Goal: Task Accomplishment & Management: Use online tool/utility

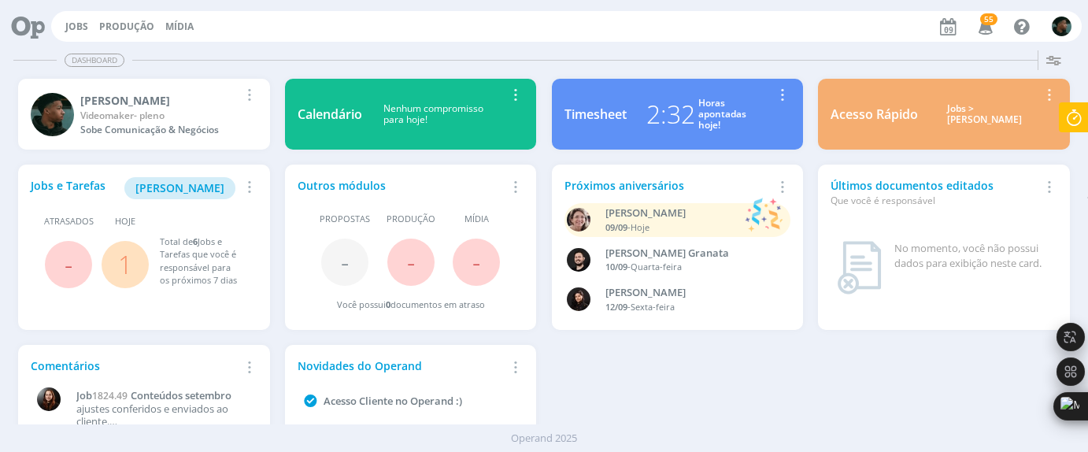
click at [80, 18] on div "Jobs Produção [GEOGRAPHIC_DATA] 55 Notificações Central de Ajuda Área de Membro…" at bounding box center [566, 26] width 1031 height 31
click at [77, 23] on link "Jobs" at bounding box center [76, 26] width 23 height 13
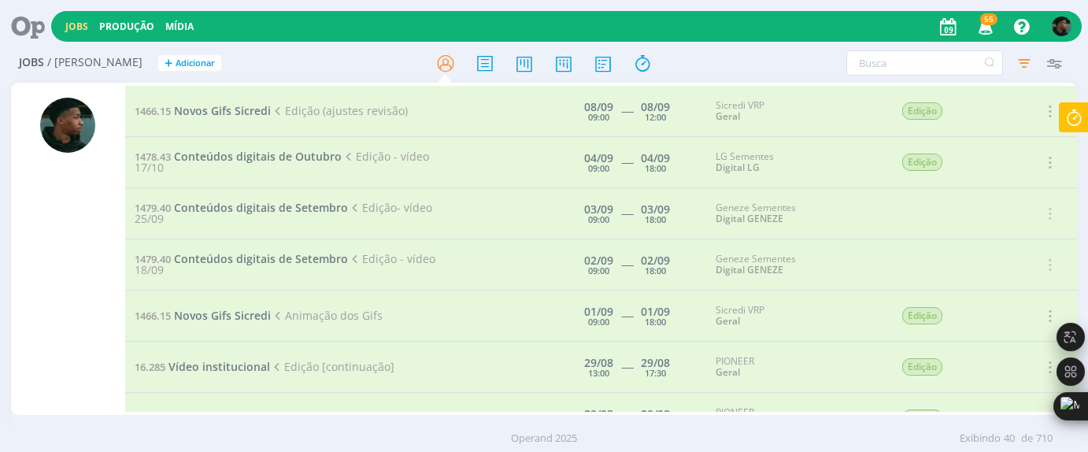
scroll to position [1164, 0]
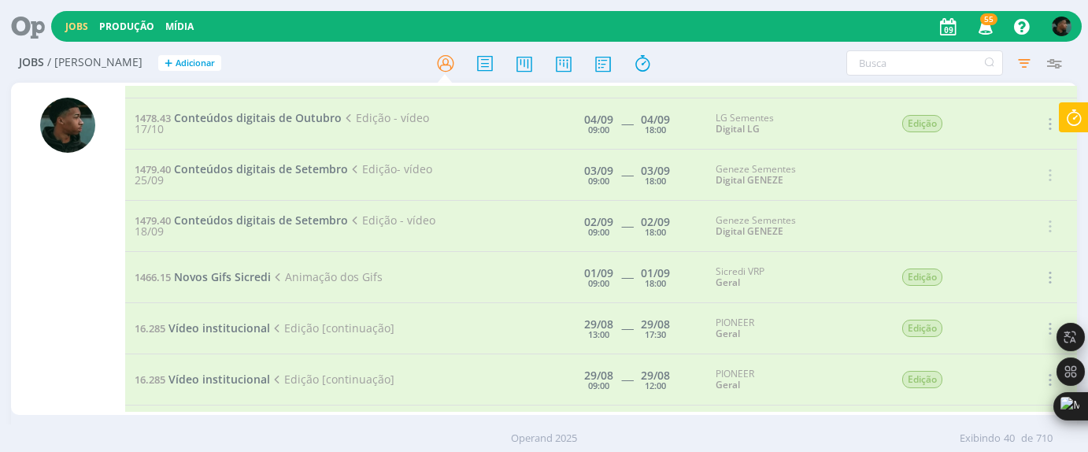
click at [228, 320] on span "Vídeo institucional" at bounding box center [219, 327] width 102 height 15
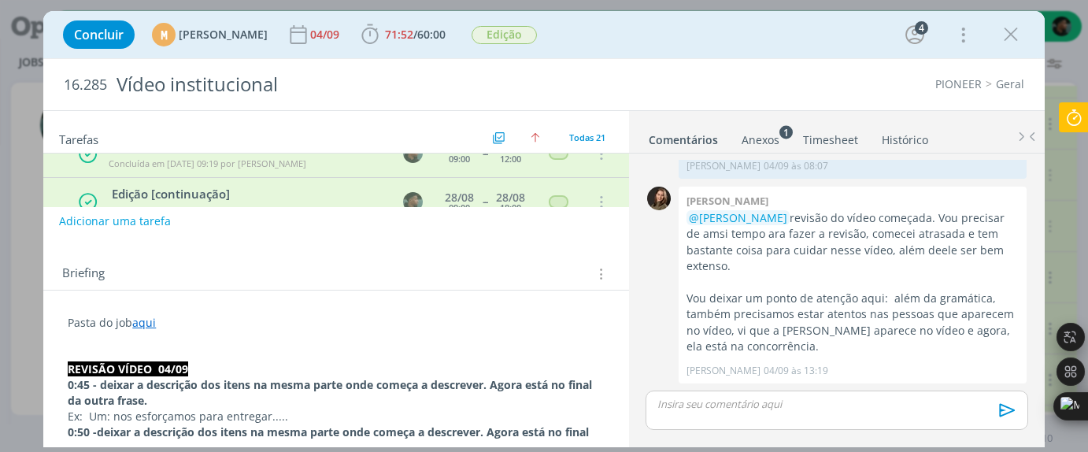
scroll to position [157, 0]
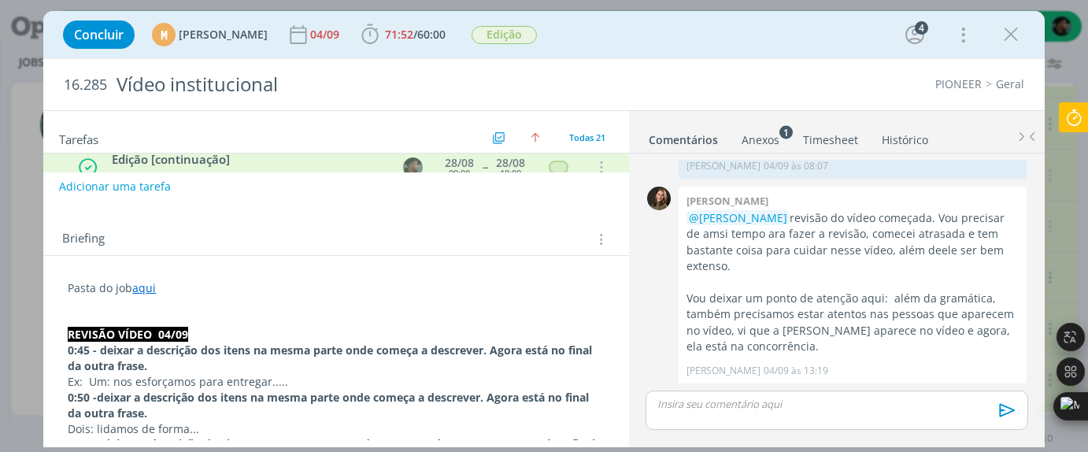
click at [141, 289] on link "aqui" at bounding box center [144, 287] width 24 height 15
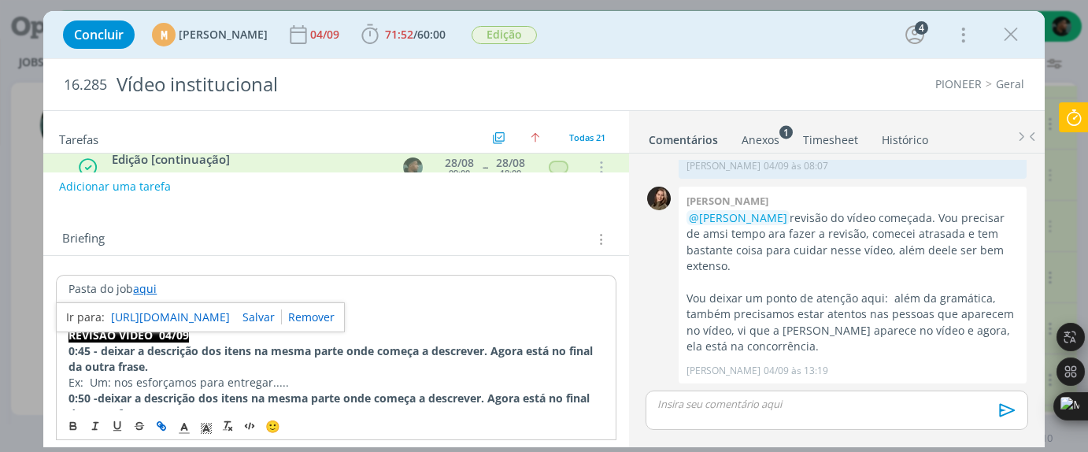
click at [163, 312] on link "[URL][DOMAIN_NAME]" at bounding box center [170, 317] width 119 height 20
click at [1071, 116] on icon at bounding box center [1074, 117] width 28 height 31
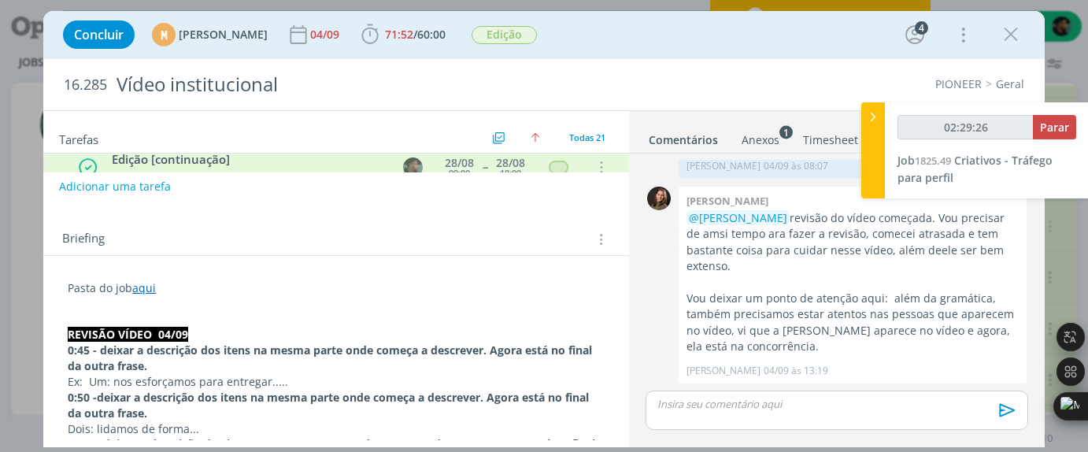
type input "02:29:27"
click at [1053, 128] on span "Parar" at bounding box center [1054, 127] width 29 height 15
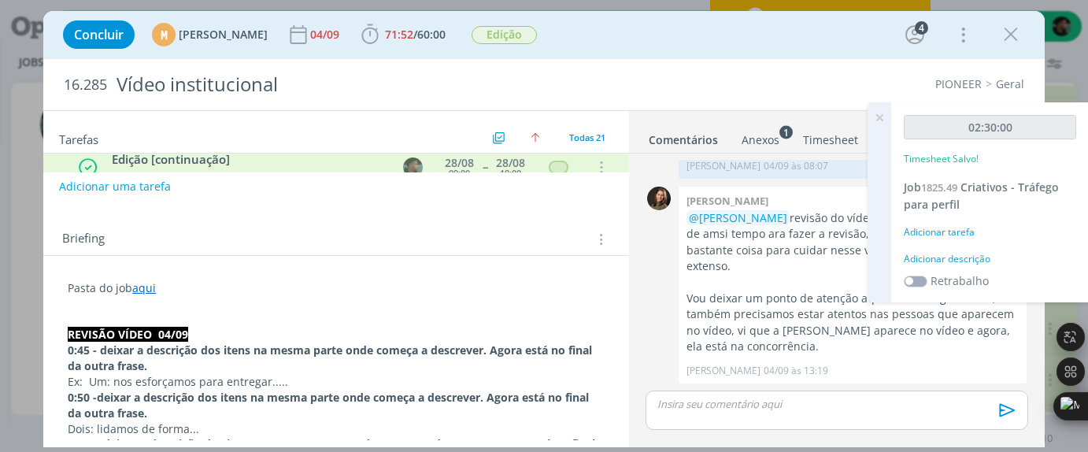
click at [927, 260] on div "Adicionar descrição" at bounding box center [990, 259] width 172 height 14
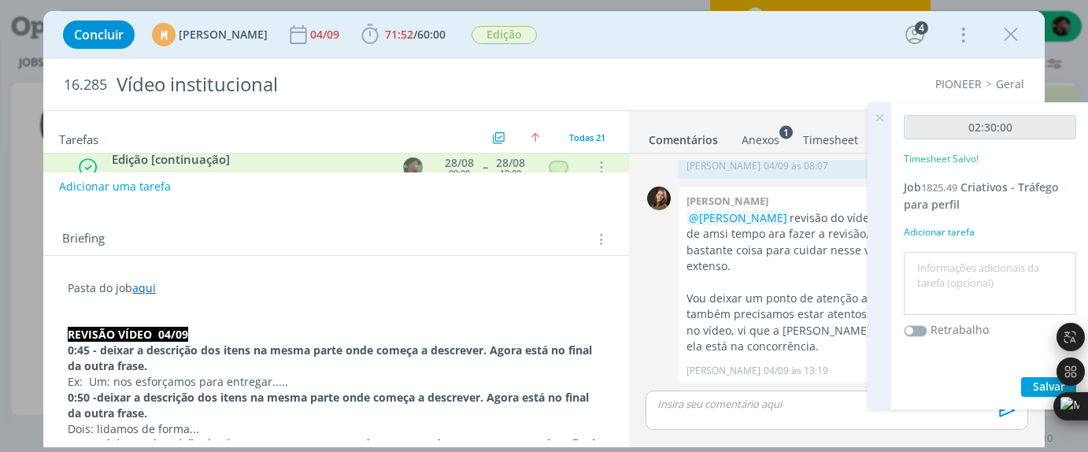
click at [946, 275] on textarea at bounding box center [990, 284] width 165 height 56
type textarea "e"
type textarea "edição"
click at [1042, 381] on span "Salvar" at bounding box center [1049, 386] width 32 height 15
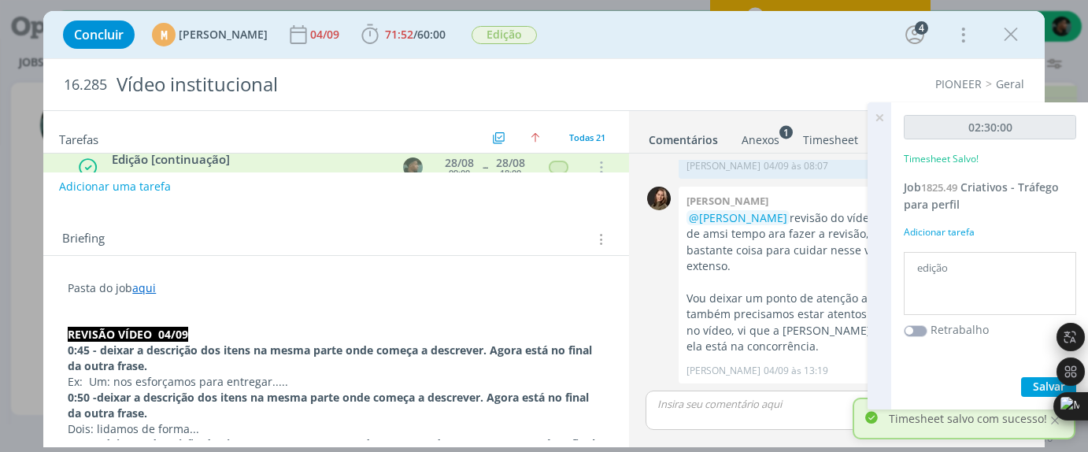
click at [875, 116] on icon at bounding box center [879, 117] width 28 height 31
